Goal: Communication & Community: Ask a question

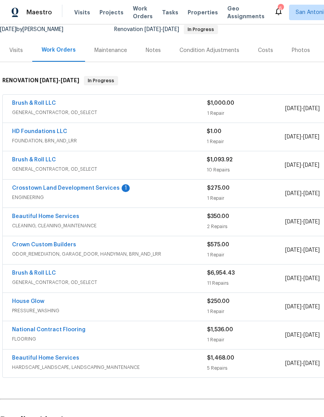
scroll to position [79, 0]
click at [44, 187] on link "Crosstown Land Development Services" at bounding box center [66, 188] width 108 height 5
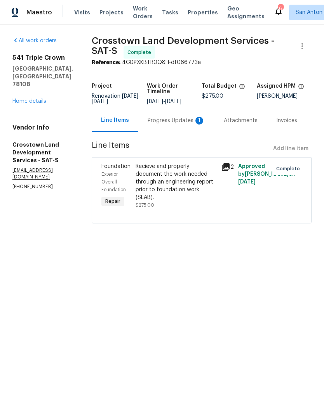
click at [179, 125] on div "Progress Updates 1" at bounding box center [176, 121] width 57 height 8
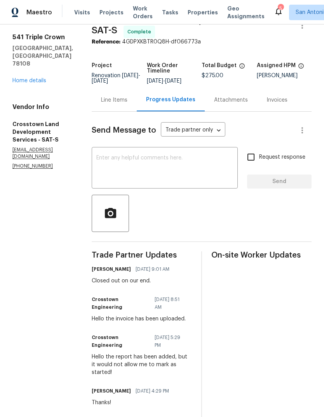
scroll to position [21, 0]
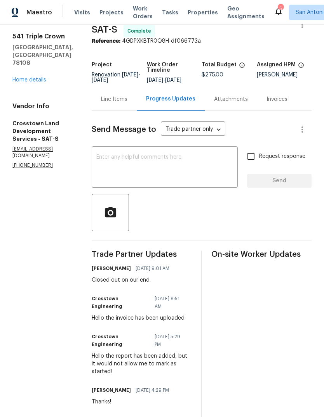
click at [27, 77] on link "Home details" at bounding box center [29, 79] width 34 height 5
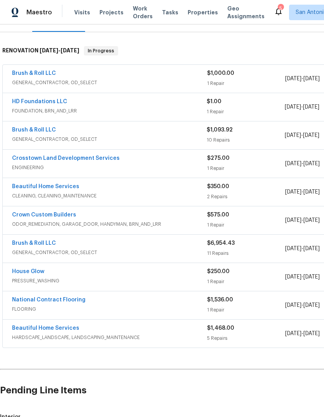
scroll to position [110, 0]
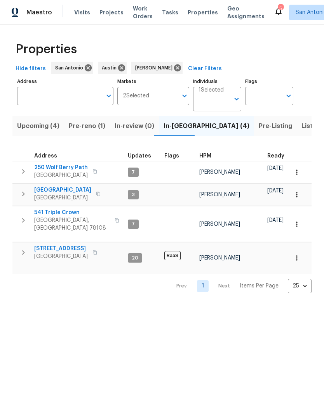
click at [301, 128] on span "Listed (18)" at bounding box center [317, 126] width 32 height 11
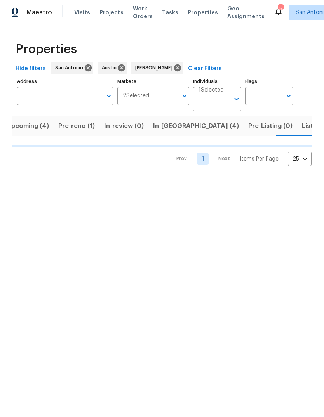
scroll to position [0, 13]
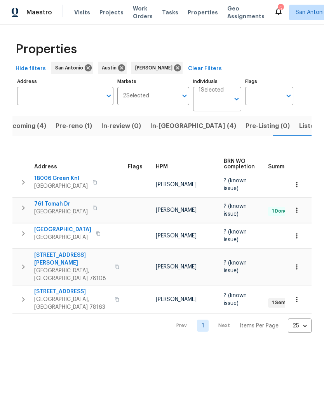
click at [299, 126] on span "Listed (18)" at bounding box center [315, 126] width 32 height 11
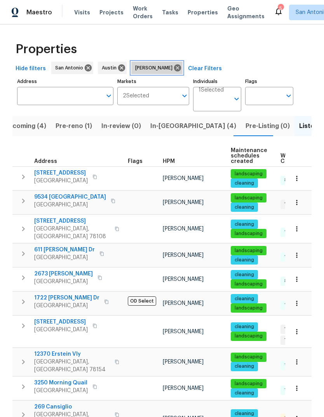
click at [173, 66] on icon at bounding box center [177, 68] width 9 height 9
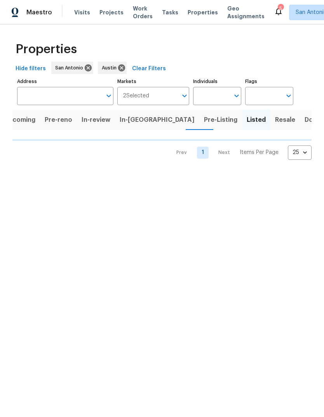
scroll to position [0, 7]
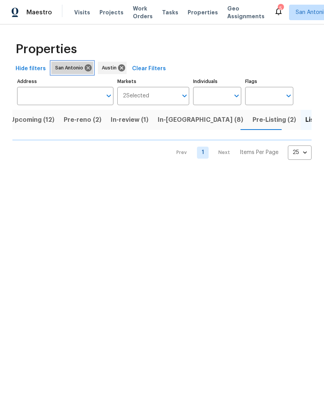
click at [85, 71] on icon at bounding box center [88, 67] width 7 height 7
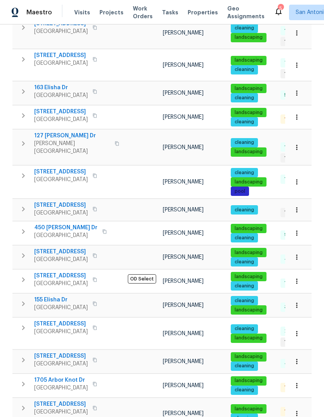
scroll to position [218, 0]
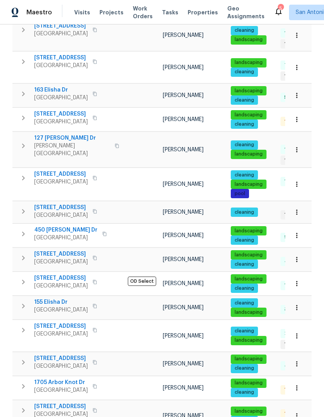
click at [56, 204] on span "540 Fieldwood Dr Unit A" at bounding box center [61, 208] width 54 height 8
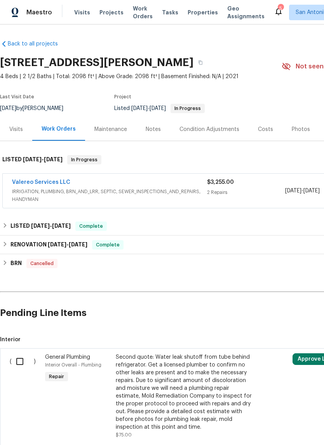
click at [37, 181] on link "Valereo Services LLC" at bounding box center [41, 181] width 58 height 5
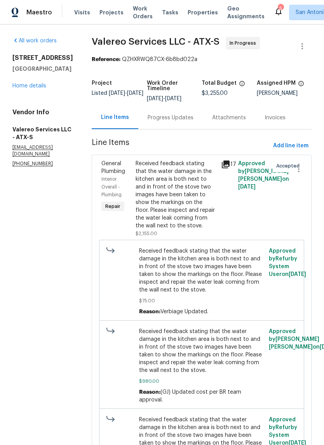
click at [168, 119] on div "Progress Updates" at bounding box center [171, 118] width 46 height 8
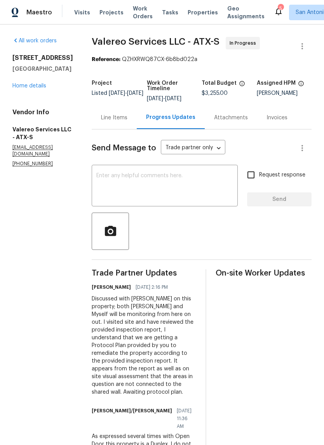
click at [198, 183] on textarea at bounding box center [164, 186] width 137 height 27
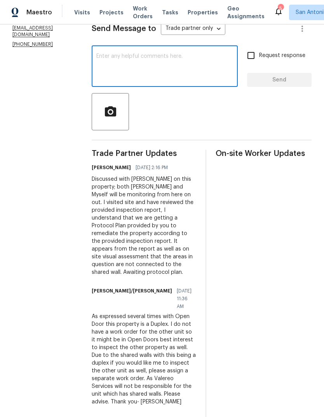
scroll to position [120, 0]
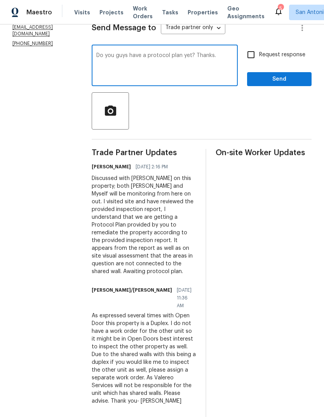
type textarea "Do you guys have a protocol plan yet? Thanks."
click at [283, 80] on span "Send" at bounding box center [279, 80] width 52 height 10
